Goal: Entertainment & Leisure: Consume media (video, audio)

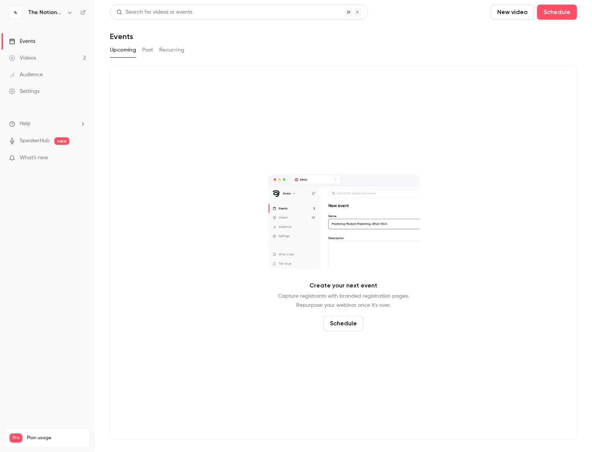
click at [146, 49] on button "Past" at bounding box center [147, 50] width 11 height 12
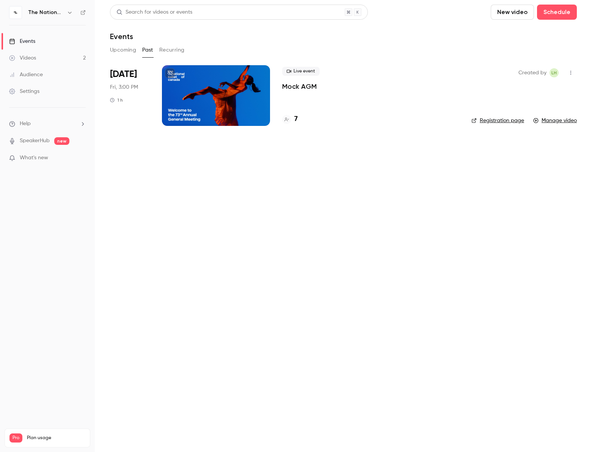
click at [211, 81] on div at bounding box center [216, 95] width 108 height 61
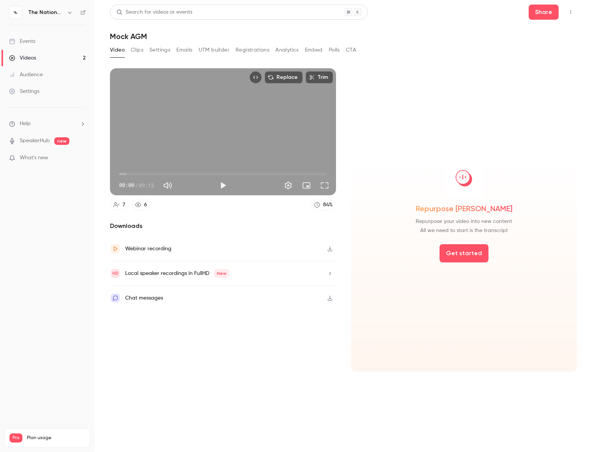
click at [568, 14] on button "Top Bar Actions" at bounding box center [571, 12] width 12 height 12
click at [425, 66] on div at bounding box center [296, 226] width 592 height 452
click at [227, 184] on button "Play" at bounding box center [223, 185] width 15 height 15
click at [128, 173] on span "00:01" at bounding box center [223, 174] width 208 height 12
click at [130, 173] on span "00:25" at bounding box center [129, 174] width 2 height 2
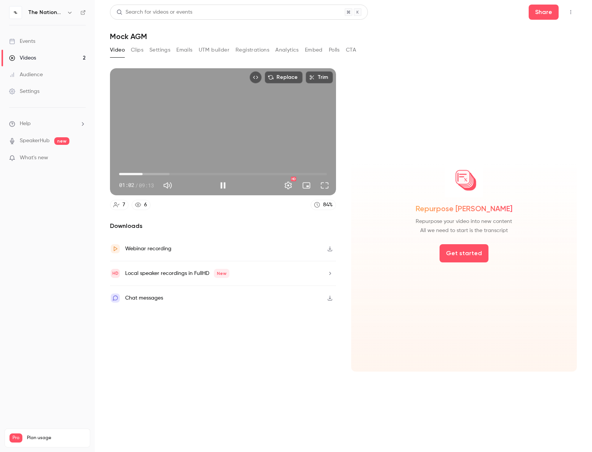
click at [143, 173] on span "01:02" at bounding box center [223, 174] width 208 height 12
click at [153, 172] on span "01:30" at bounding box center [223, 174] width 208 height 12
click at [162, 174] on span "01:55" at bounding box center [223, 174] width 208 height 12
click at [173, 173] on span "01:55" at bounding box center [223, 174] width 208 height 12
click at [227, 182] on button "Pause" at bounding box center [223, 185] width 15 height 15
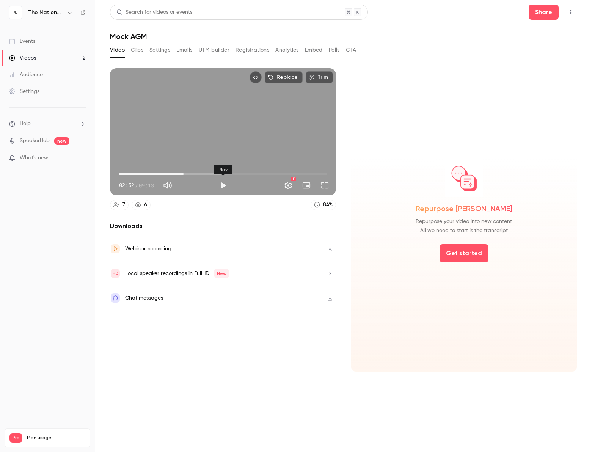
type input "*****"
